Goal: Information Seeking & Learning: Find contact information

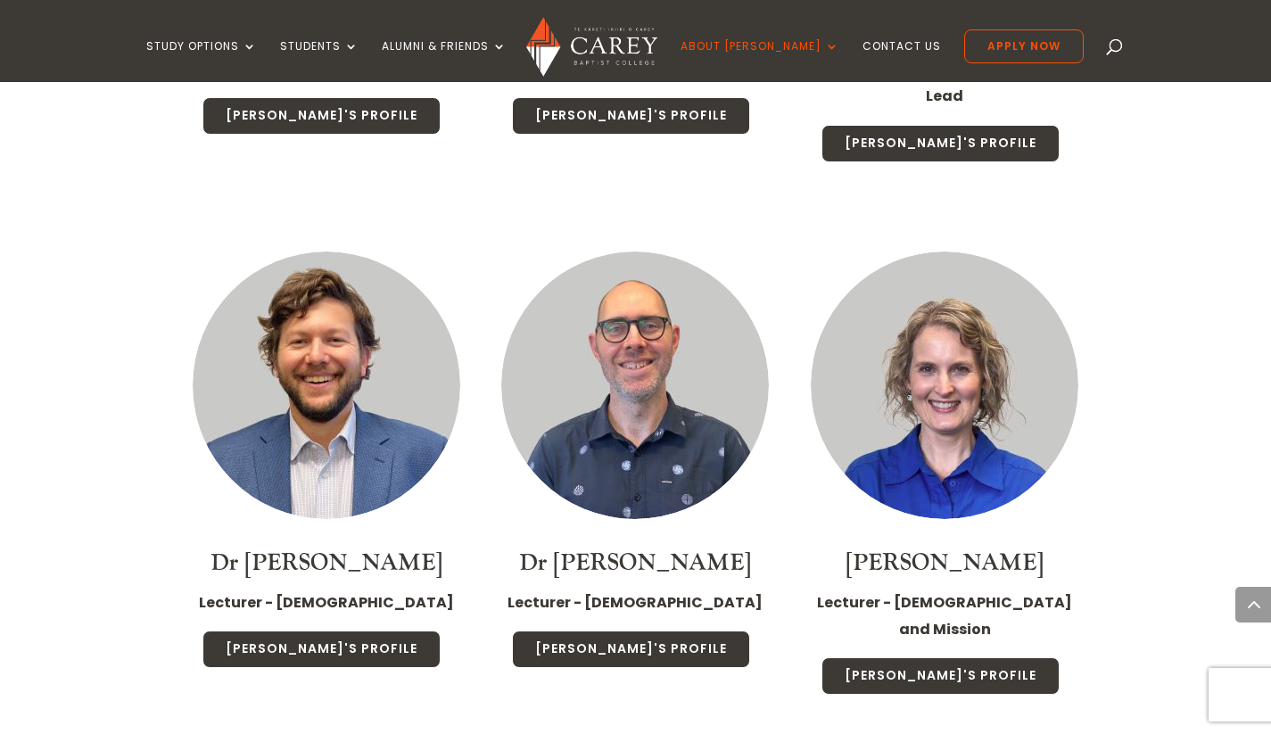
scroll to position [4180, 0]
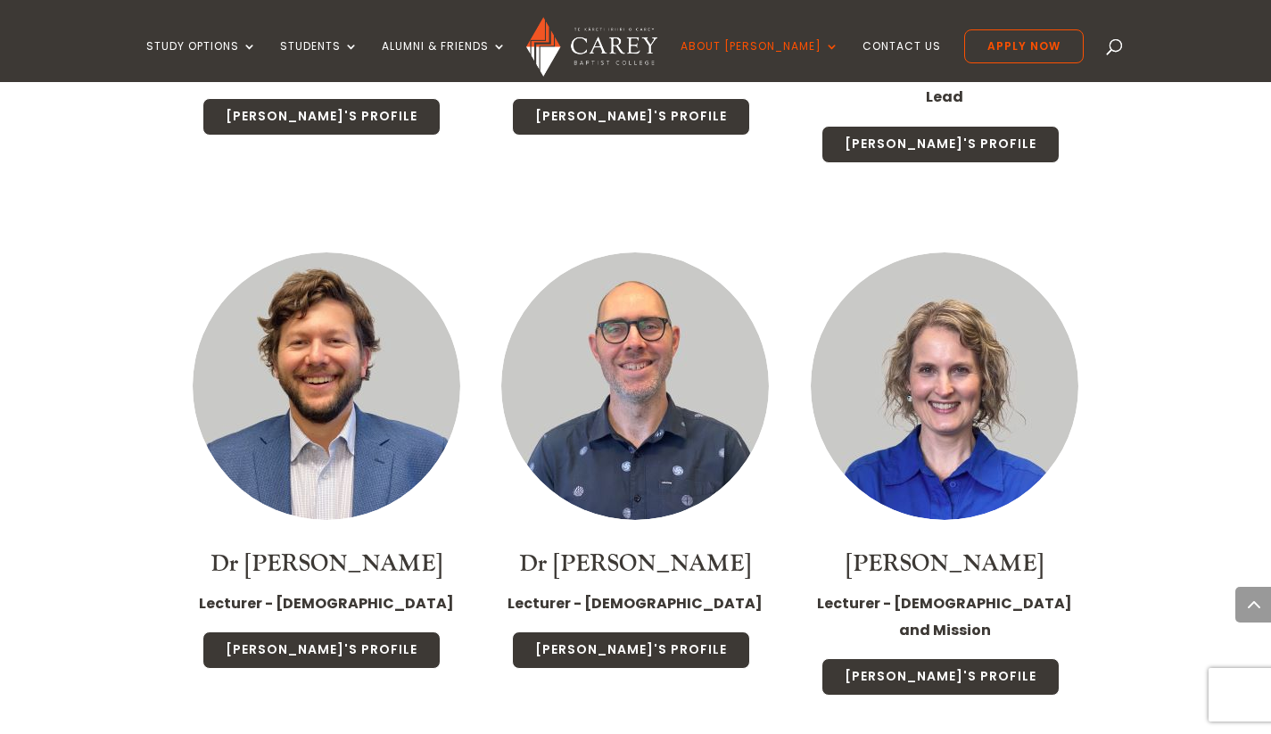
click at [576, 632] on link "Jonathan's Profile" at bounding box center [631, 650] width 238 height 37
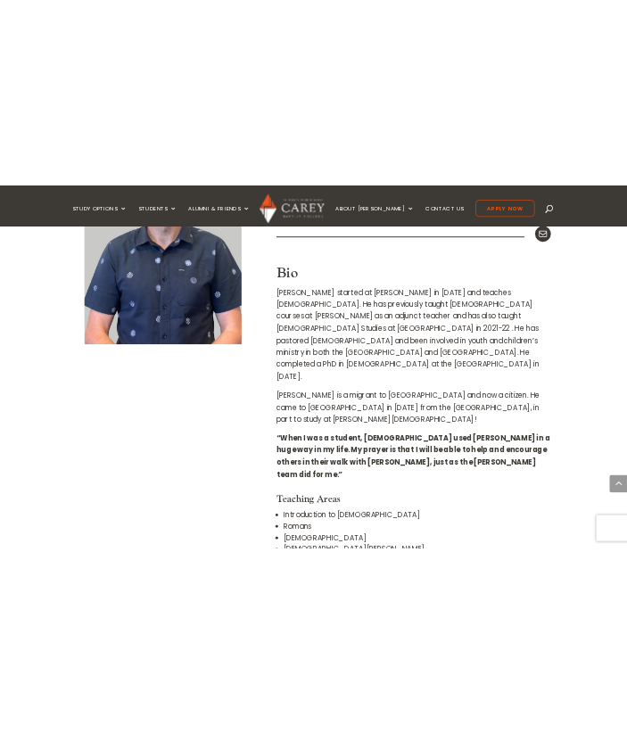
scroll to position [529, 0]
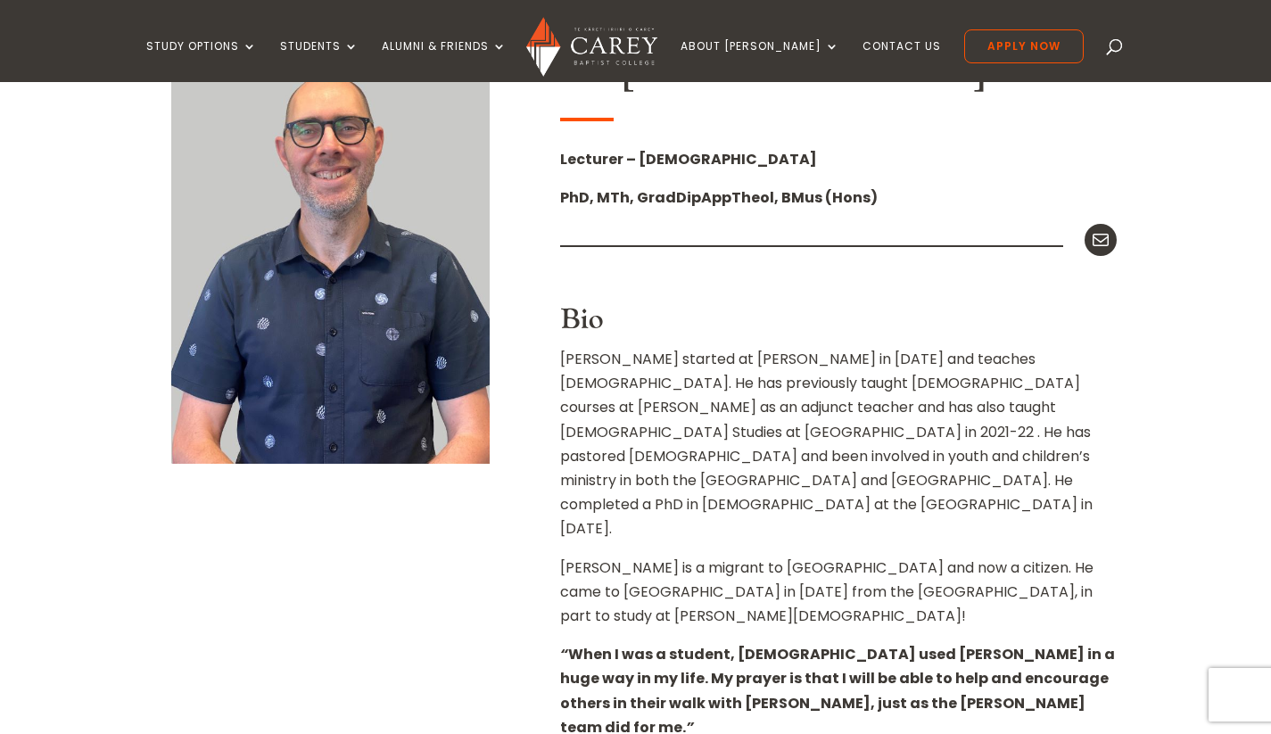
click at [1103, 238] on icon at bounding box center [1100, 239] width 21 height 21
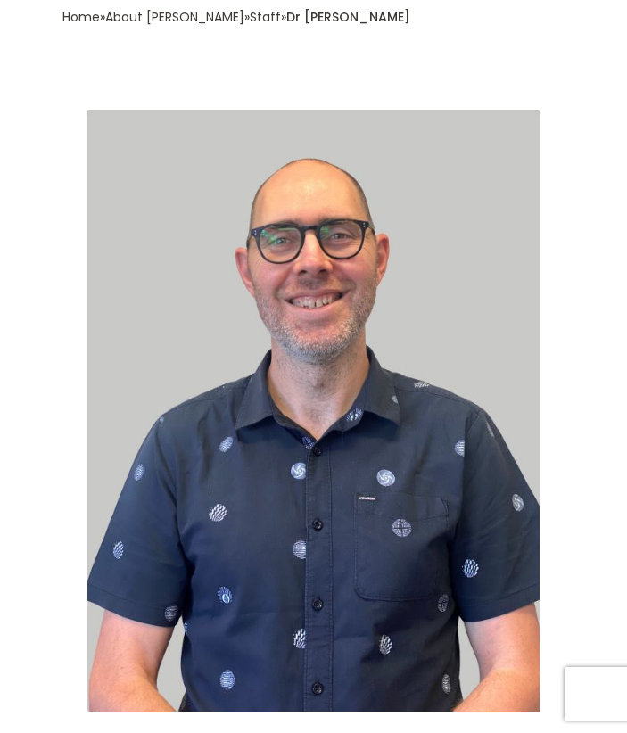
scroll to position [0, 0]
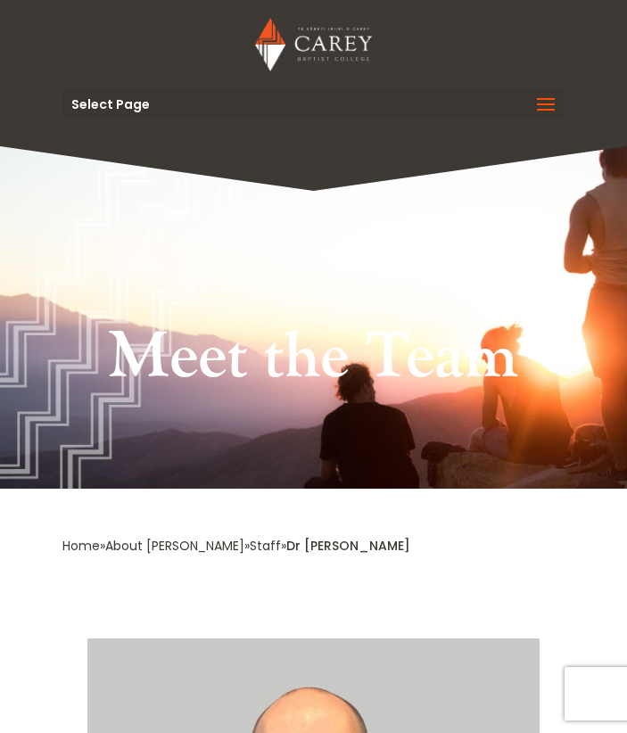
click at [545, 95] on span at bounding box center [546, 116] width 29 height 50
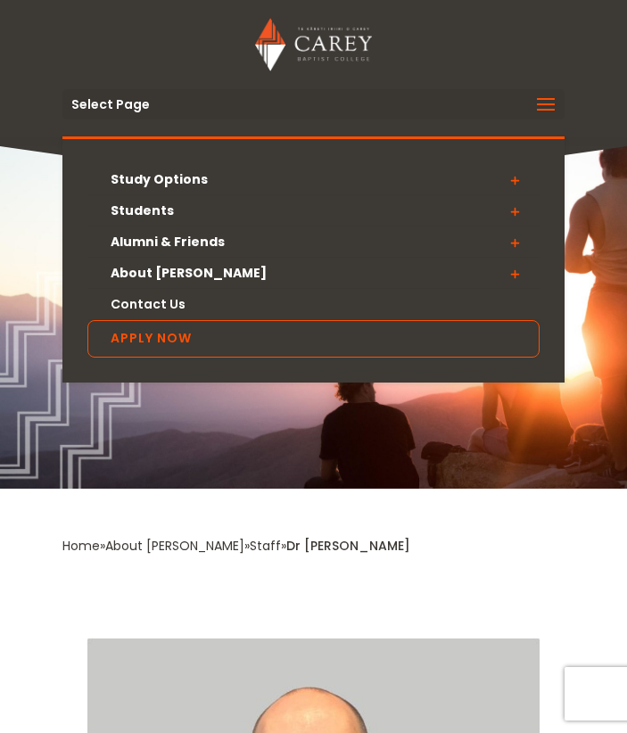
click at [515, 241] on span at bounding box center [515, 243] width 50 height 32
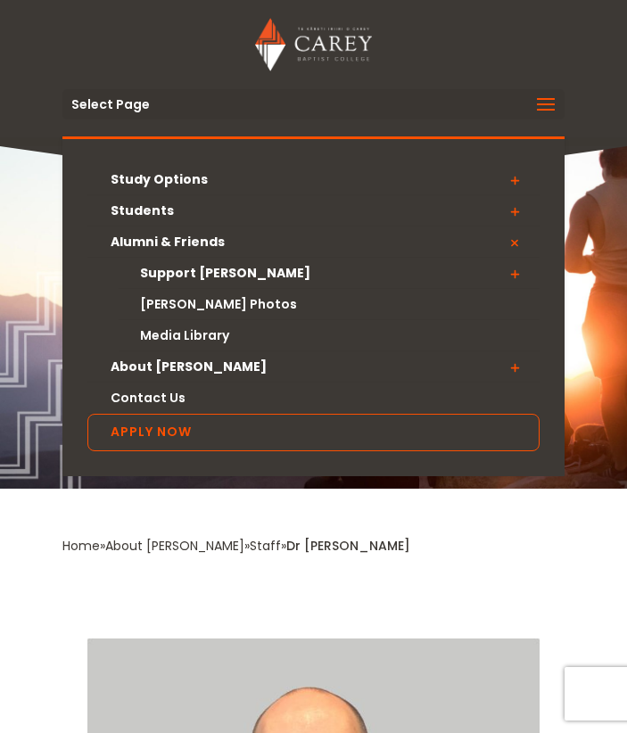
click at [188, 339] on link "Media Library" at bounding box center [329, 335] width 420 height 31
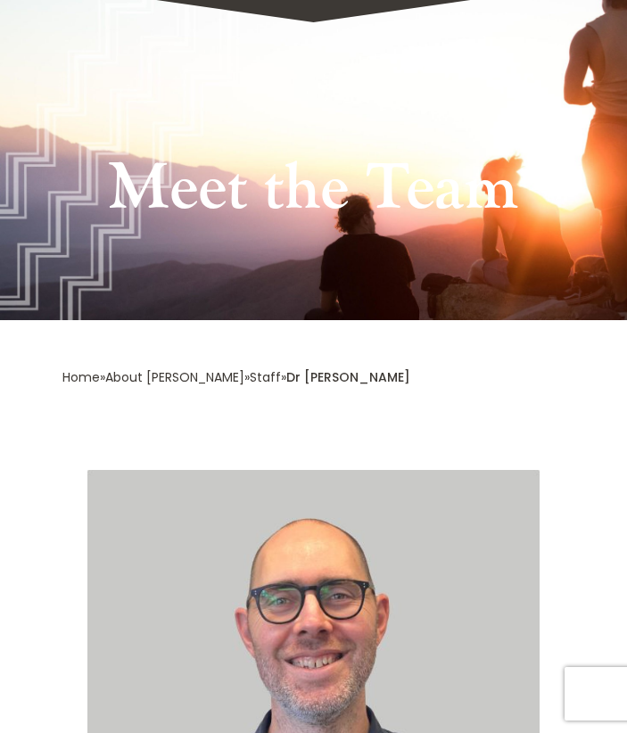
scroll to position [220, 0]
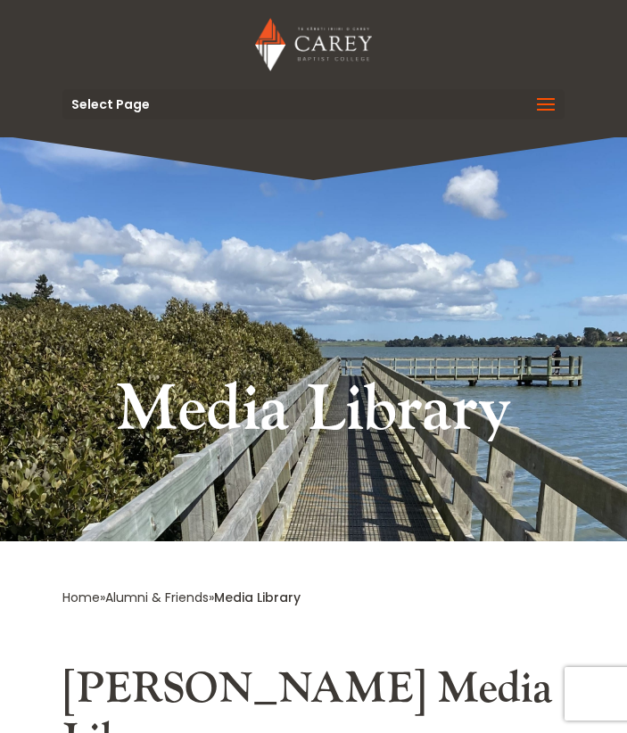
click at [549, 96] on span at bounding box center [546, 116] width 29 height 50
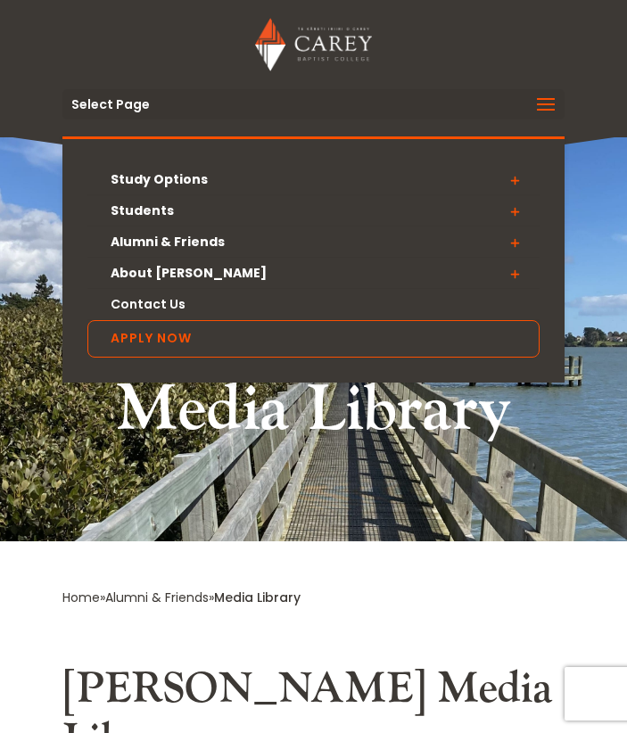
click at [516, 209] on span at bounding box center [515, 211] width 50 height 32
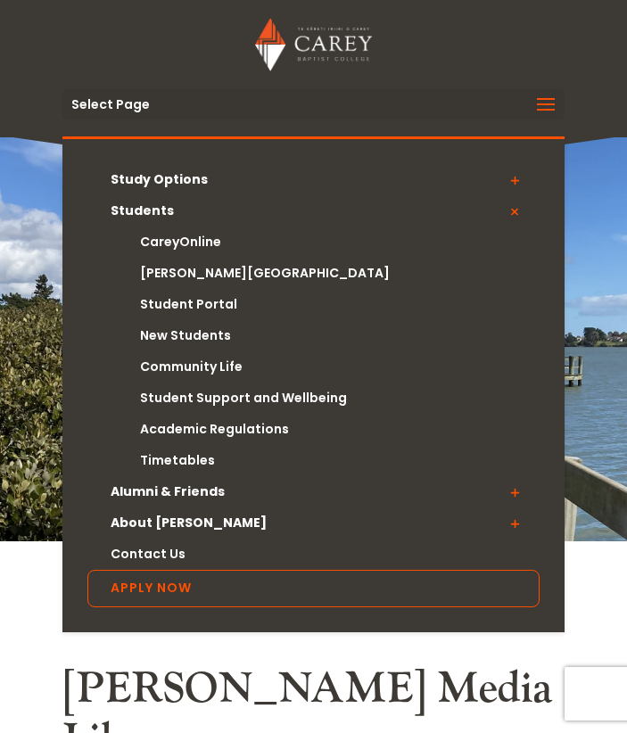
click at [207, 271] on link "[PERSON_NAME][GEOGRAPHIC_DATA]" at bounding box center [329, 273] width 420 height 31
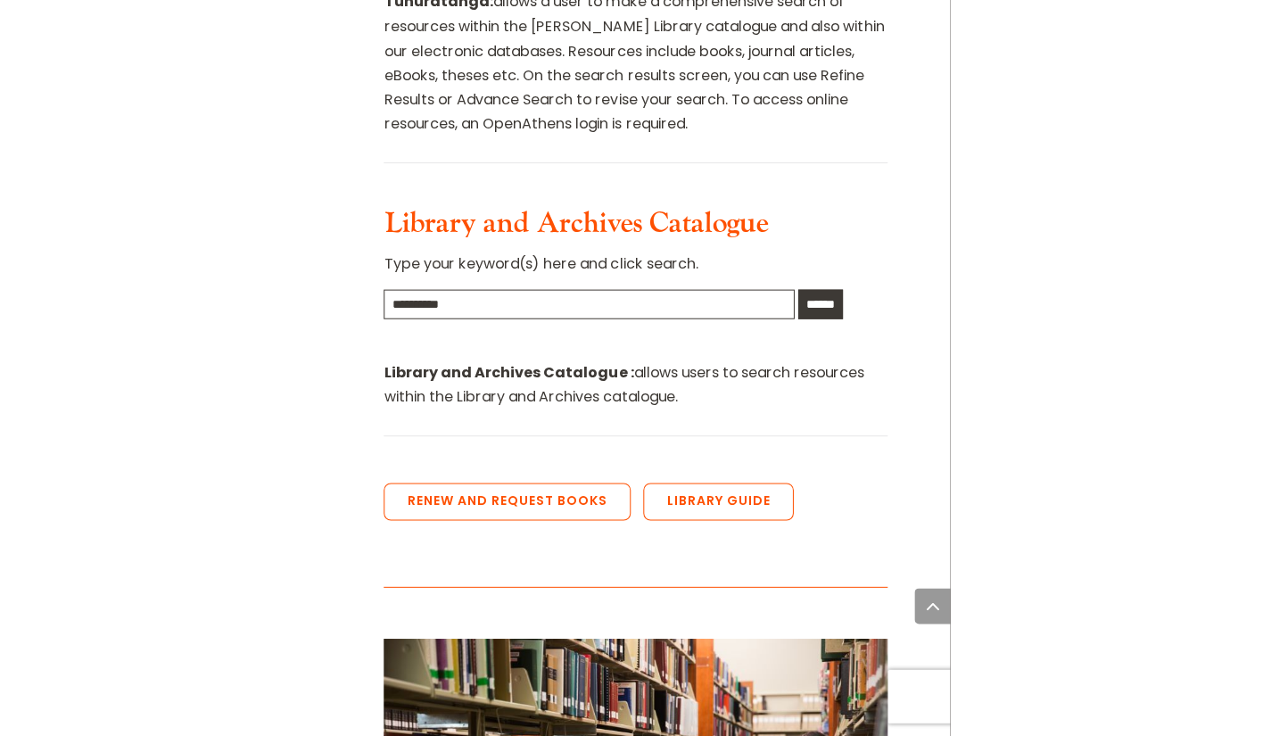
scroll to position [1344, 0]
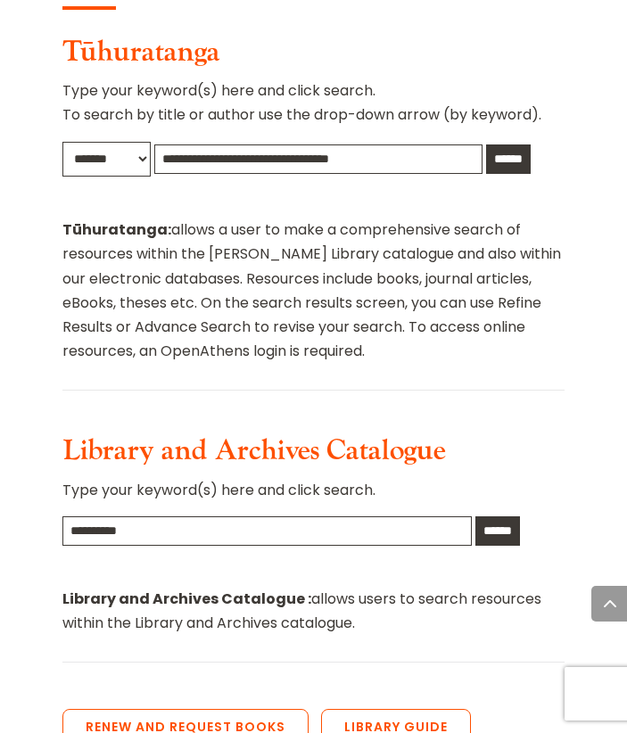
click at [154, 517] on input "text" at bounding box center [266, 531] width 409 height 29
type input "**********"
click at [476, 517] on input "******" at bounding box center [498, 531] width 45 height 29
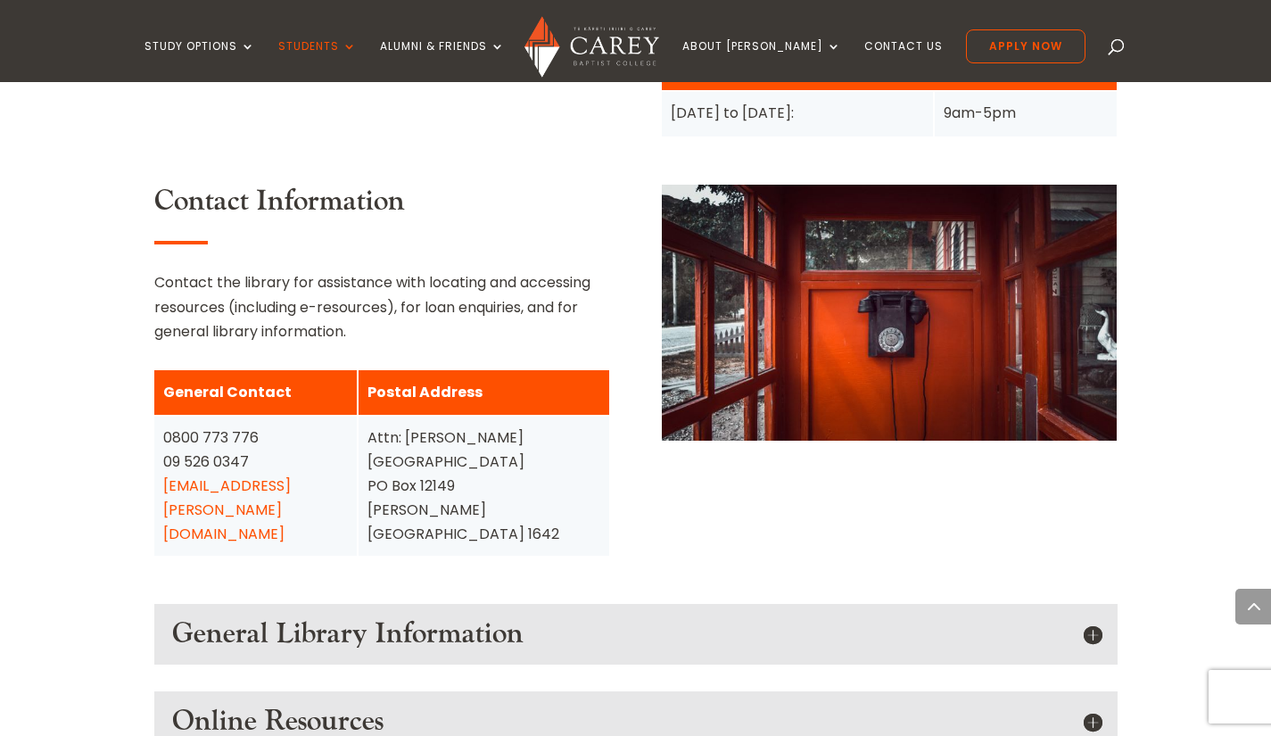
scroll to position [2104, 0]
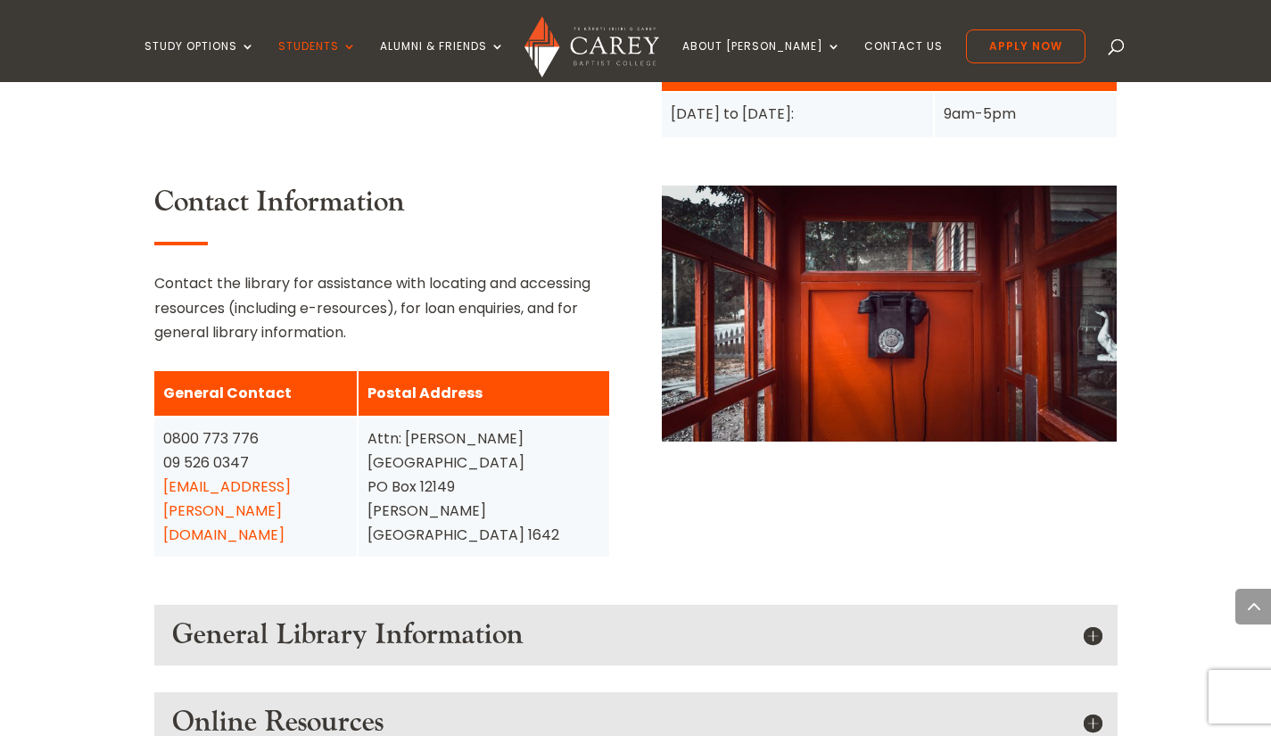
click at [626, 618] on h5 "General Library Information" at bounding box center [636, 635] width 928 height 34
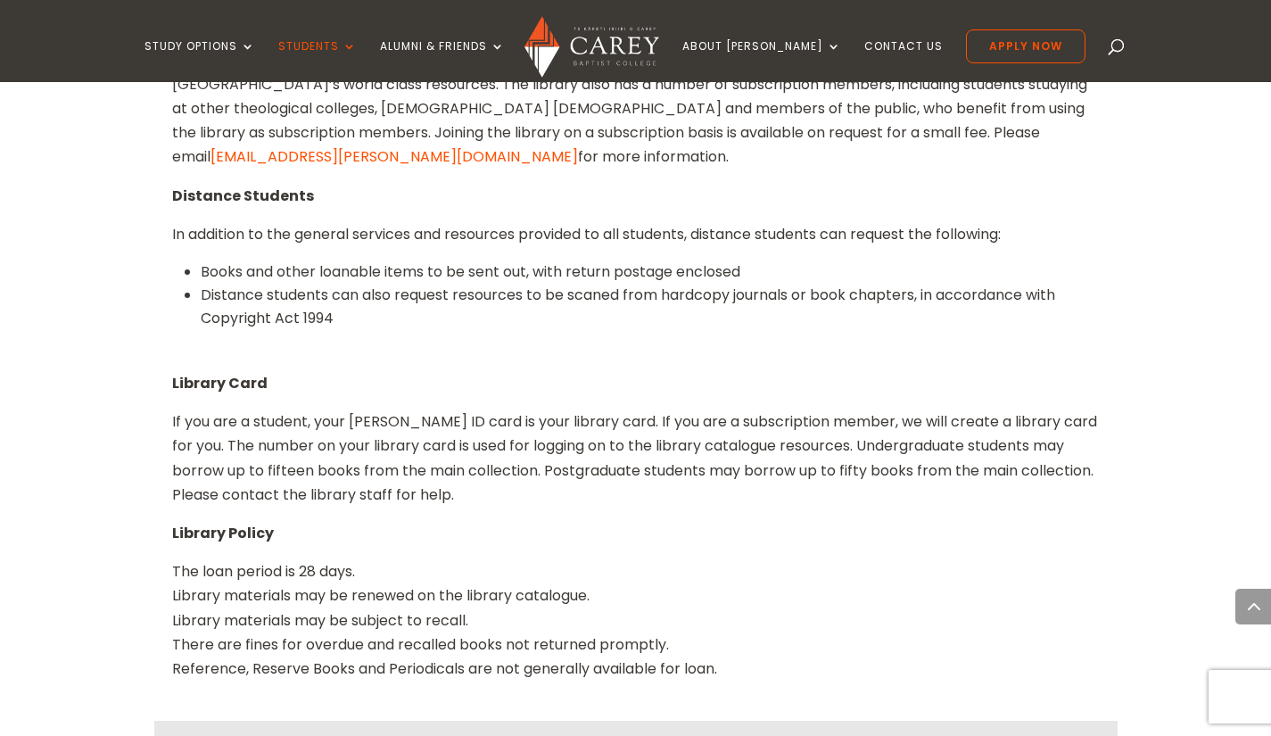
scroll to position [2940, 0]
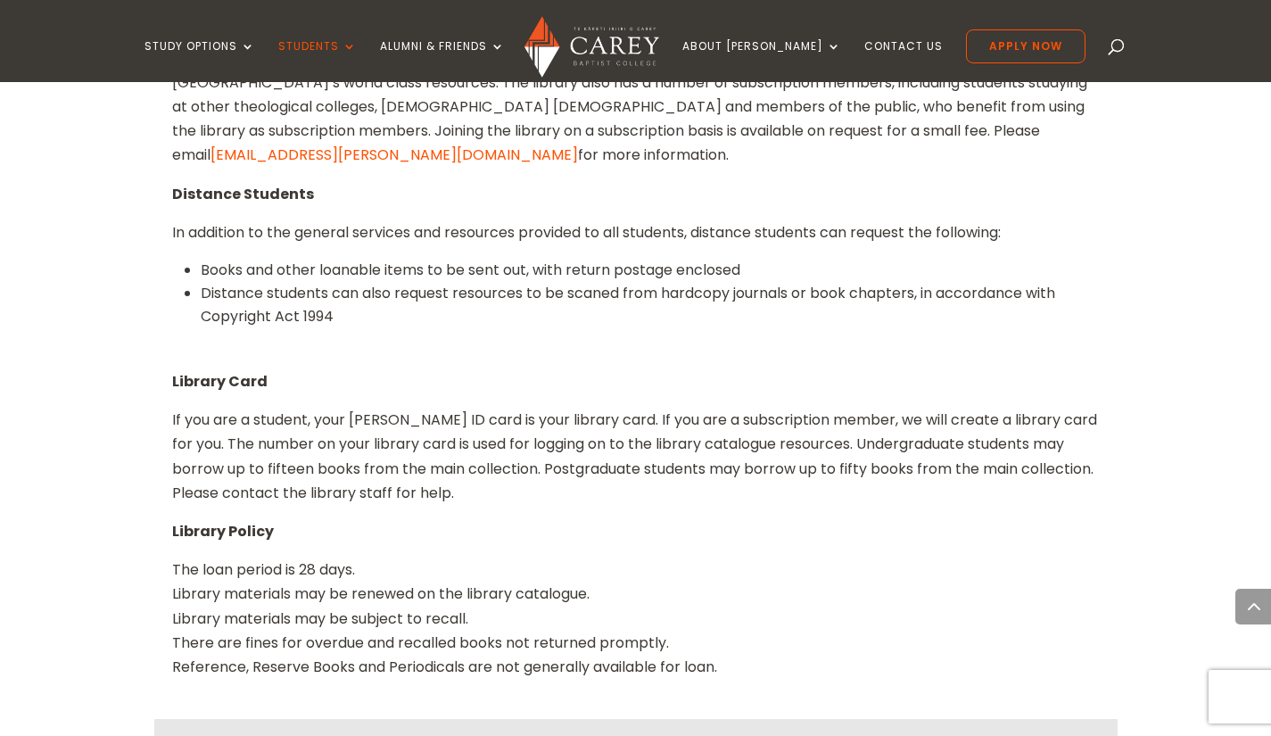
click at [626, 732] on h5 "Online Resources" at bounding box center [636, 749] width 928 height 34
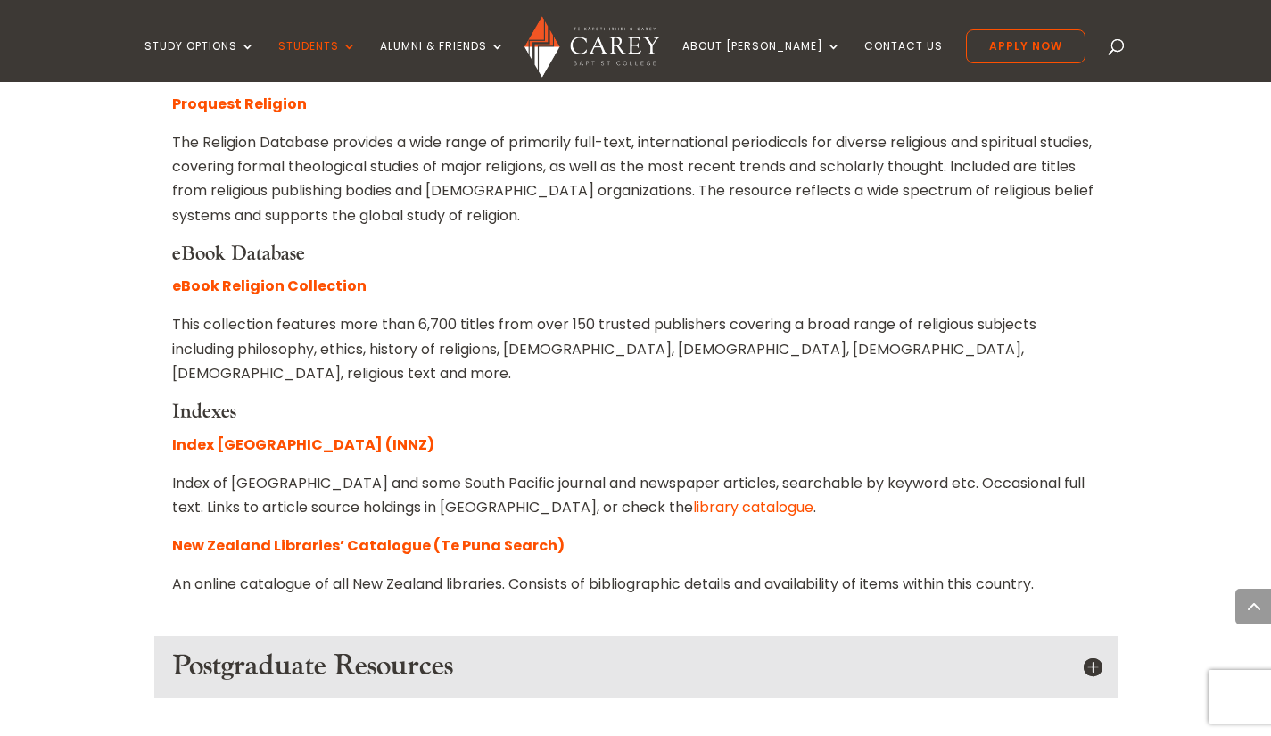
scroll to position [3868, 0]
